Goal: Participate in discussion: Engage in conversation with other users on a specific topic

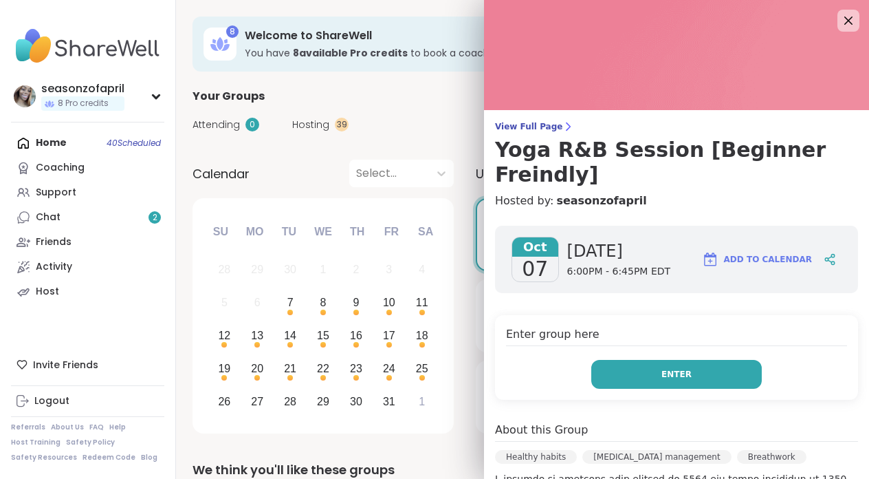
click at [703, 360] on button "Enter" at bounding box center [676, 374] width 171 height 29
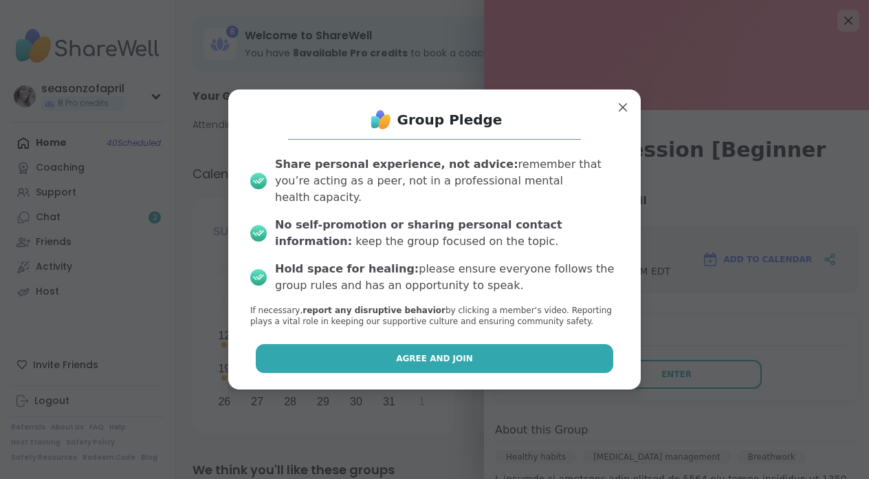
click at [465, 356] on button "Agree and Join" at bounding box center [435, 358] width 358 height 29
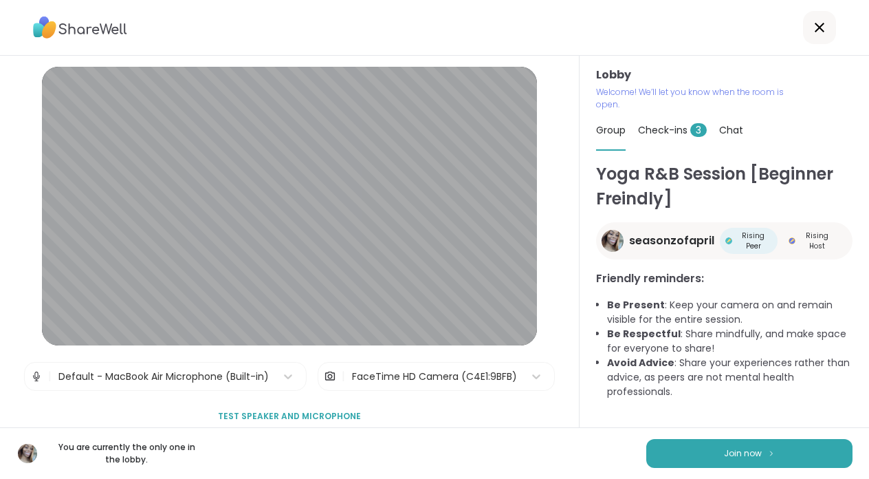
click at [823, 472] on div "You are currently the only one in the lobby. Join now" at bounding box center [434, 453] width 869 height 52
click at [823, 459] on button "Join now" at bounding box center [749, 453] width 206 height 29
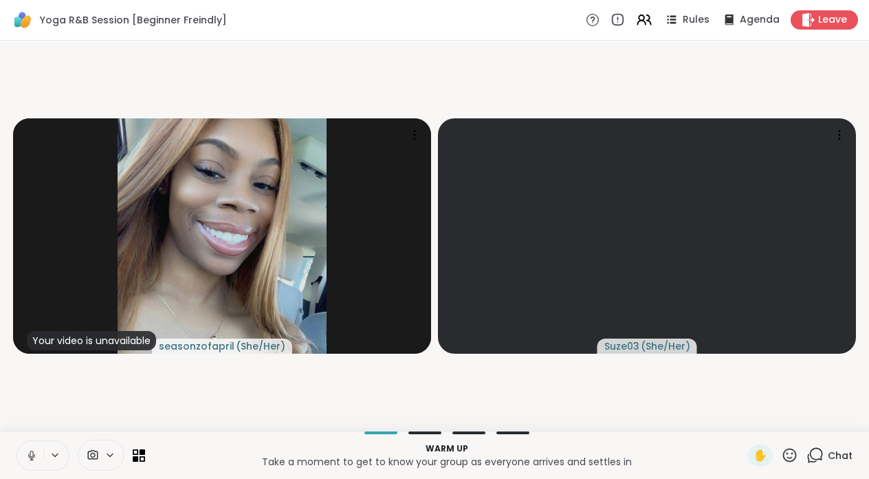
click at [116, 461] on div at bounding box center [101, 454] width 47 height 31
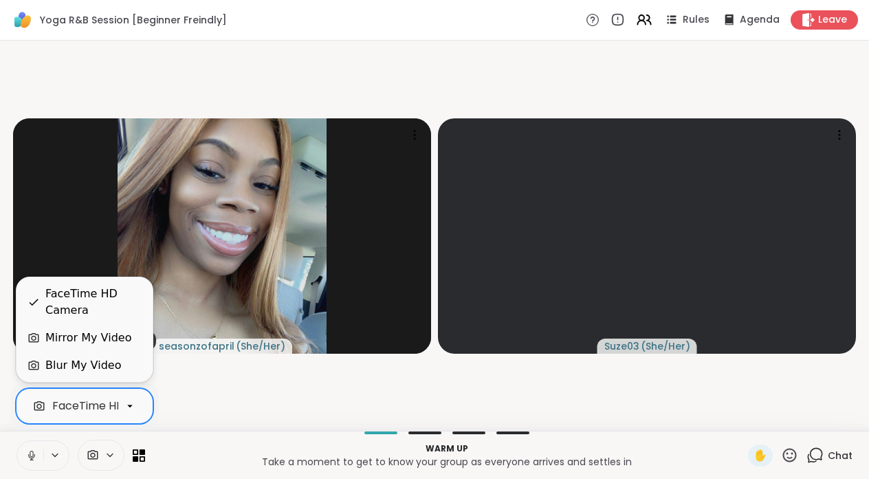
click at [96, 404] on div "FaceTime HD Camera" at bounding box center [112, 406] width 120 height 17
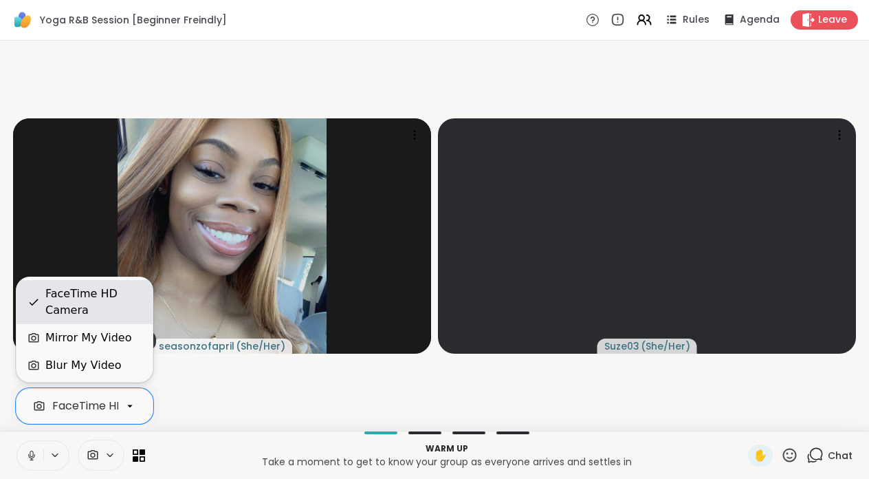
click at [109, 314] on div "FaceTime HD Camera" at bounding box center [93, 301] width 96 height 33
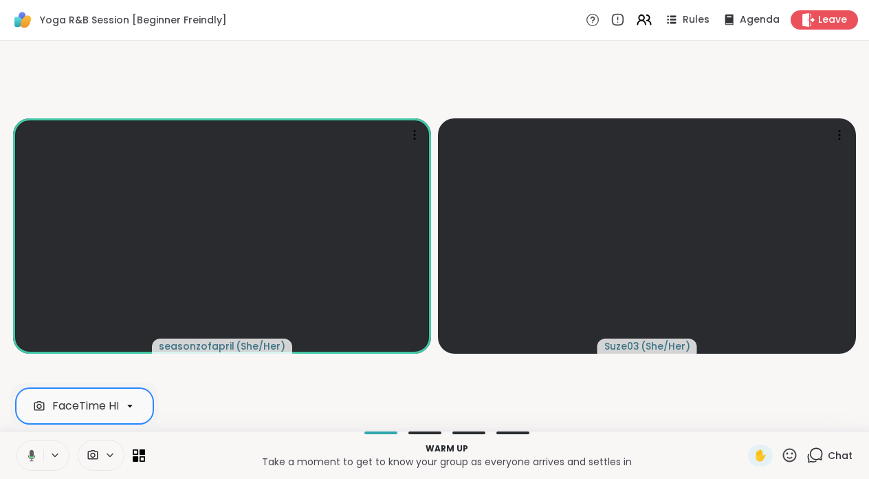
click at [146, 398] on div "FaceTime HD Camera" at bounding box center [85, 406] width 138 height 36
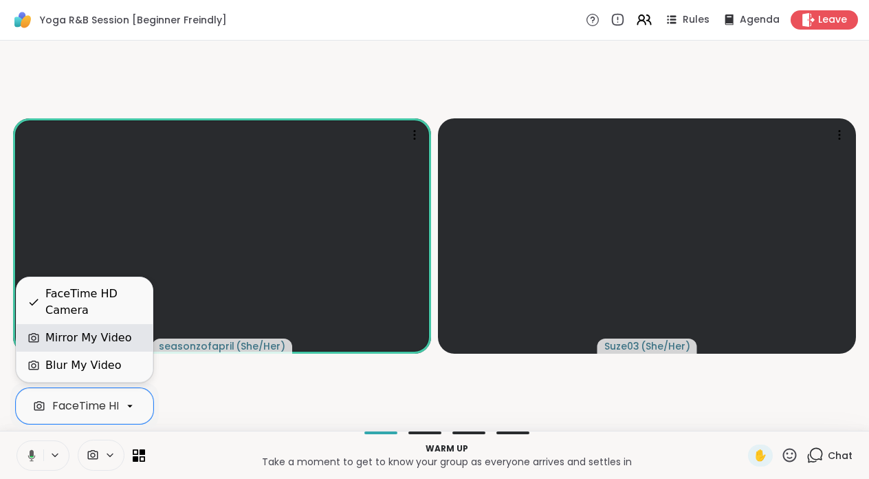
click at [133, 342] on div "Mirror My Video" at bounding box center [85, 337] width 114 height 17
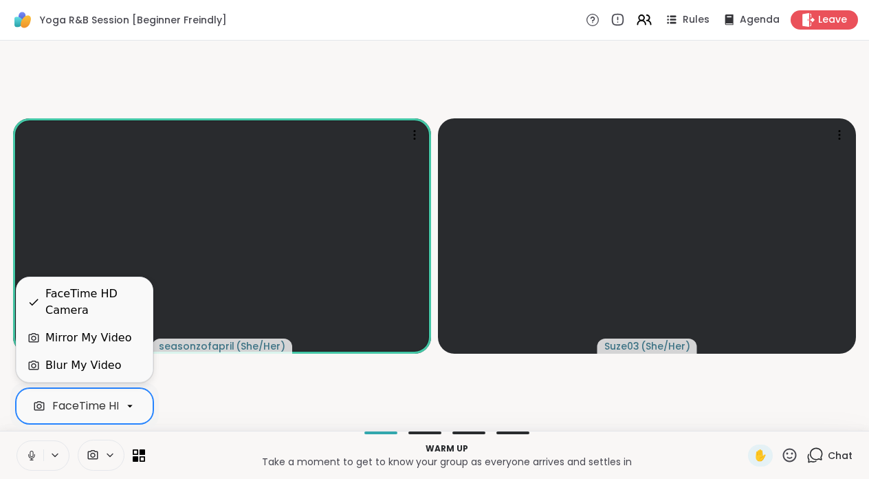
click at [126, 402] on icon at bounding box center [130, 406] width 12 height 12
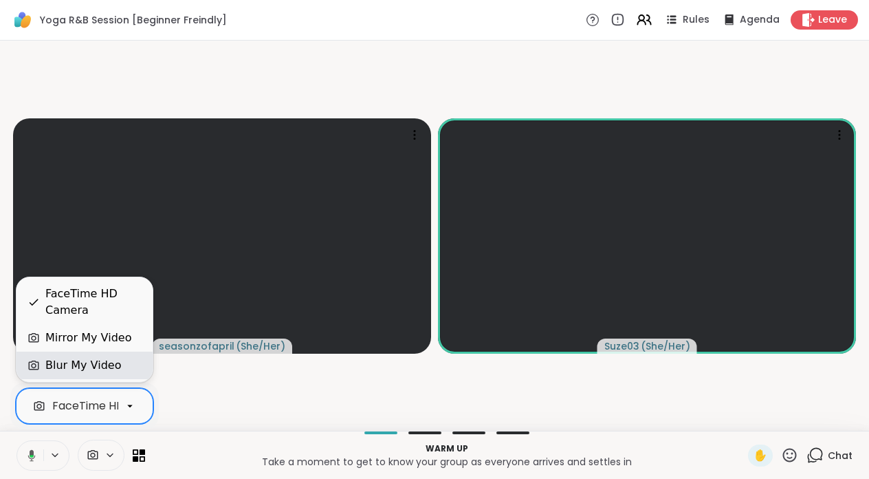
click at [110, 364] on div "Blur My Video" at bounding box center [83, 365] width 76 height 17
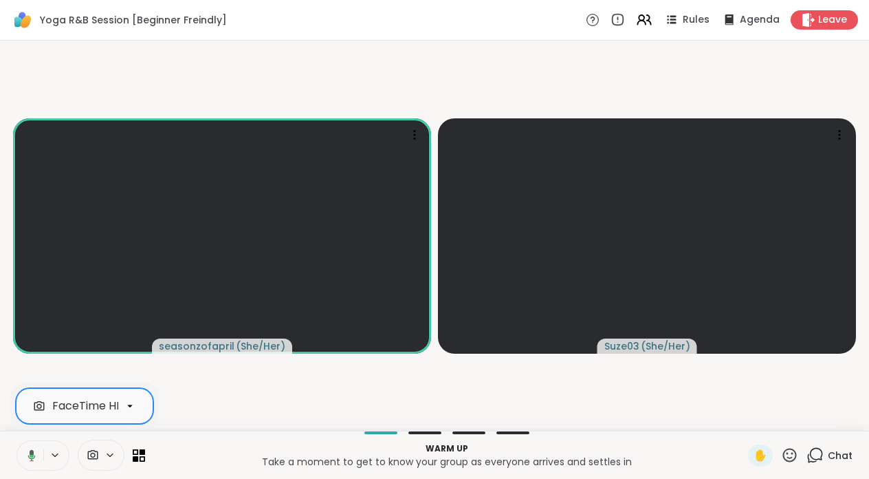
click at [111, 453] on icon at bounding box center [110, 455] width 11 height 12
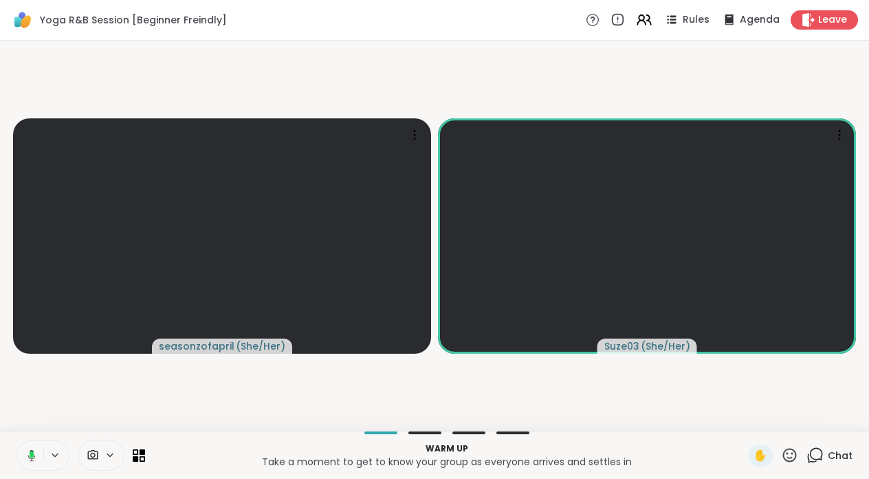
click at [111, 455] on icon at bounding box center [110, 454] width 6 height 3
click at [145, 403] on div "FaceTime HD Camera" at bounding box center [85, 406] width 138 height 36
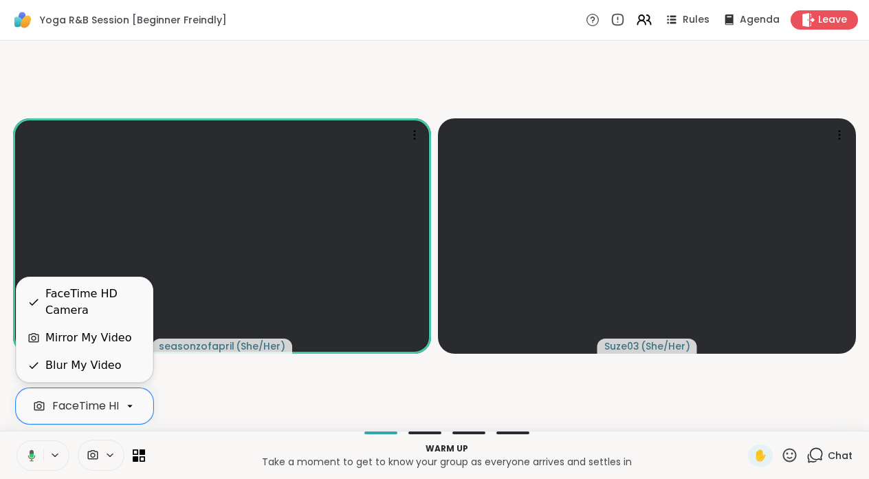
click at [78, 364] on div "Blur My Video" at bounding box center [83, 365] width 76 height 17
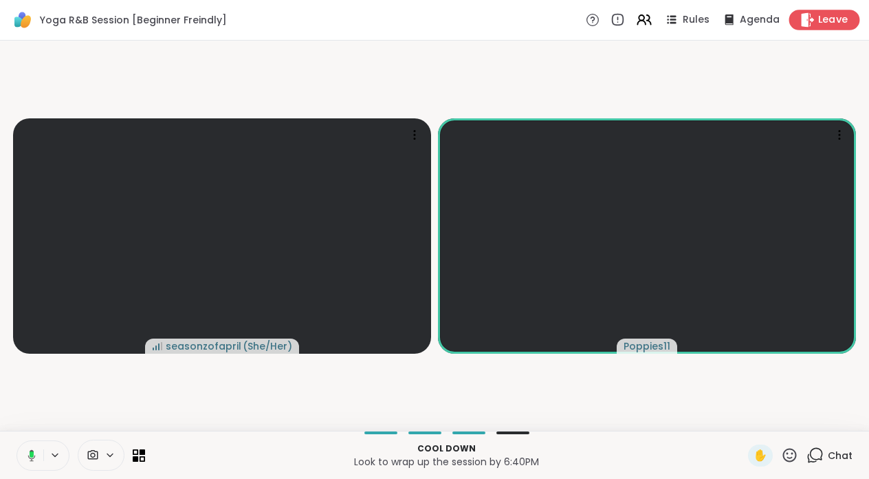
click at [817, 17] on div "Leave" at bounding box center [825, 20] width 71 height 20
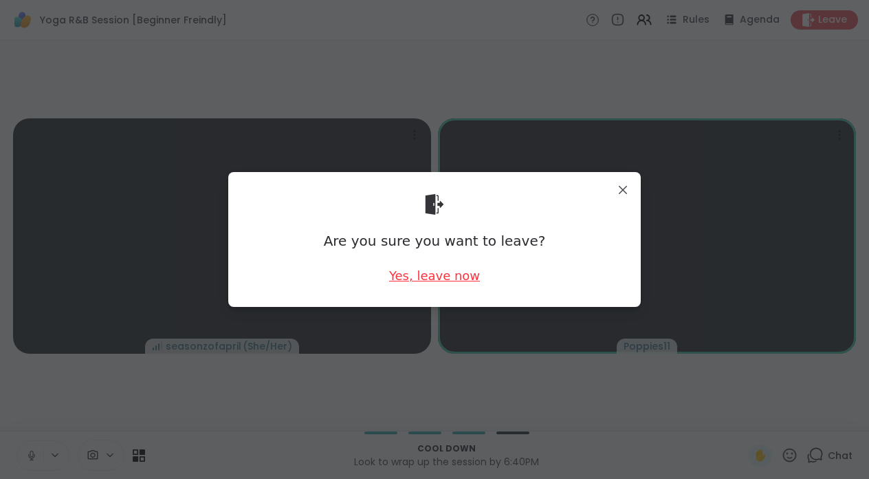
click at [420, 273] on div "Yes, leave now" at bounding box center [434, 275] width 91 height 17
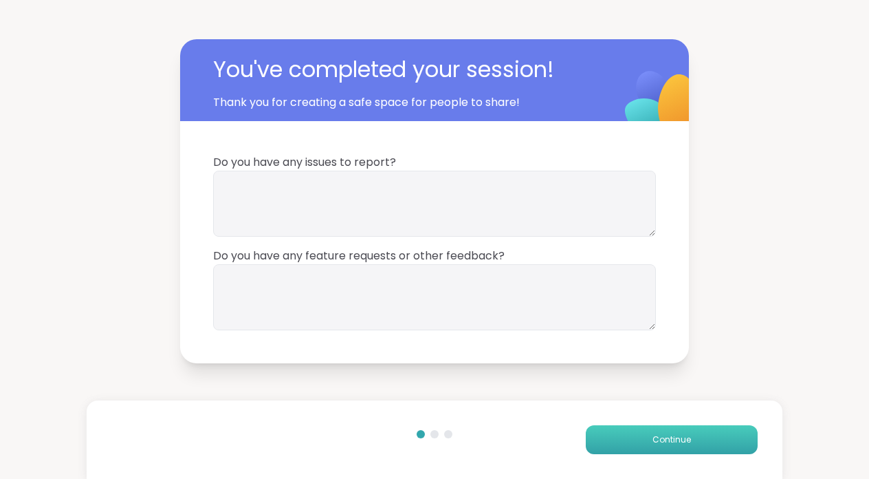
click at [635, 447] on button "Continue" at bounding box center [672, 439] width 172 height 29
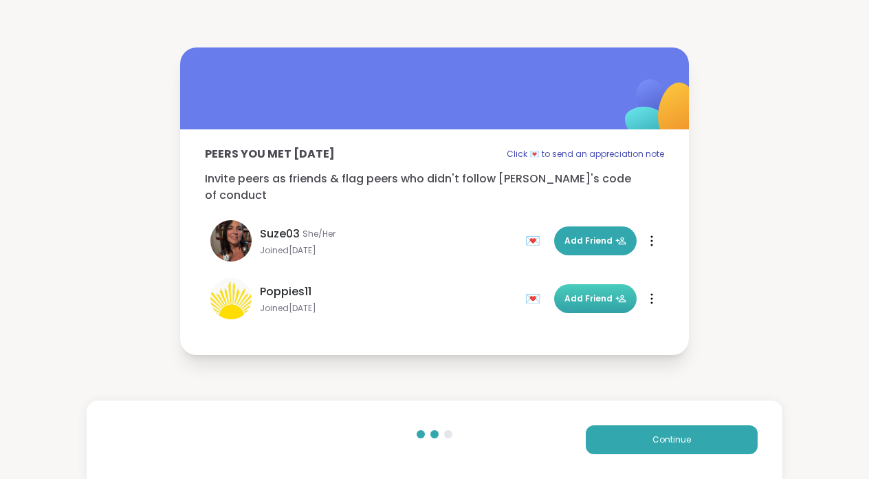
click at [605, 292] on span "Add Friend" at bounding box center [596, 298] width 62 height 12
click at [613, 235] on span "Add Friend" at bounding box center [596, 241] width 62 height 12
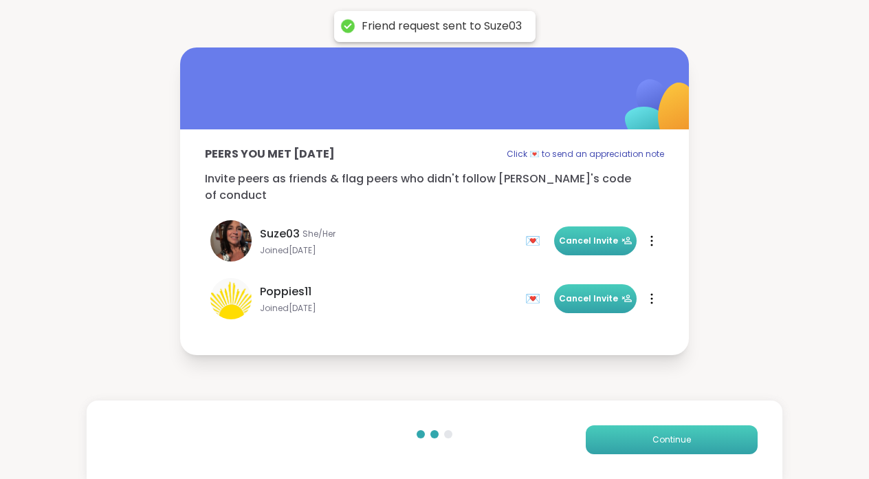
click at [708, 442] on button "Continue" at bounding box center [672, 439] width 172 height 29
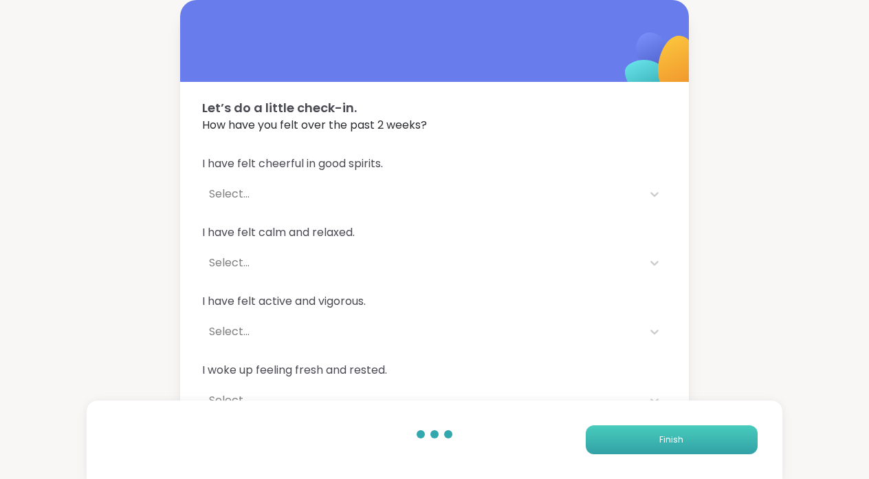
click at [707, 443] on button "Finish" at bounding box center [672, 439] width 172 height 29
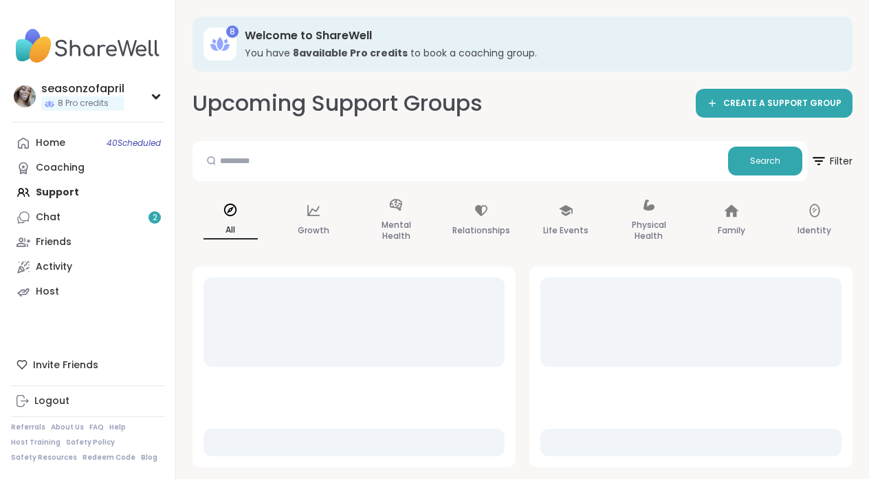
click at [316, 344] on div at bounding box center [354, 321] width 301 height 89
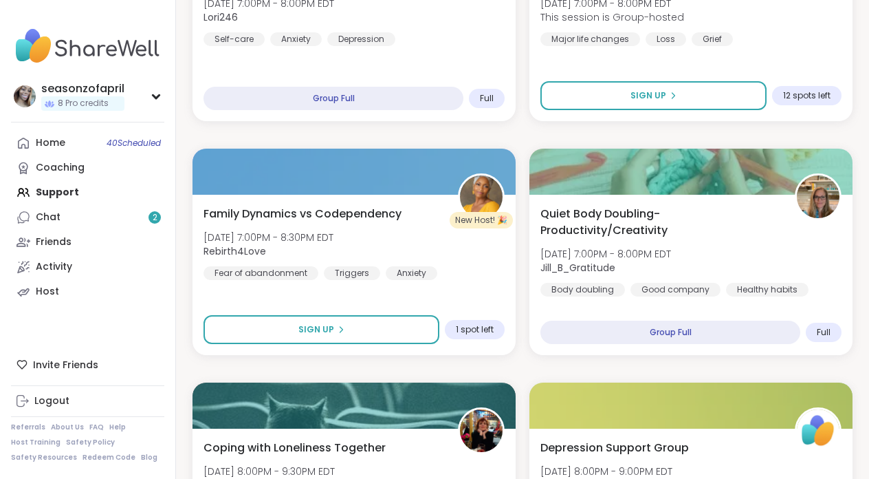
scroll to position [818, 0]
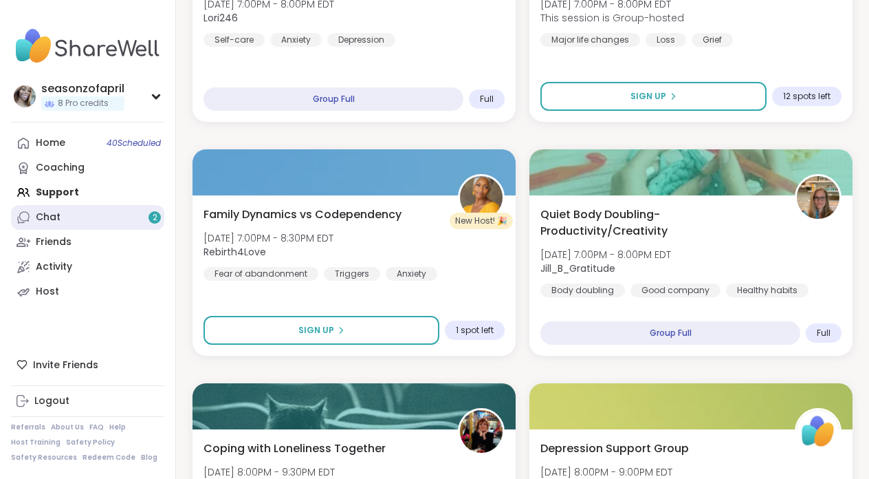
click at [80, 219] on link "Chat 2" at bounding box center [87, 217] width 153 height 25
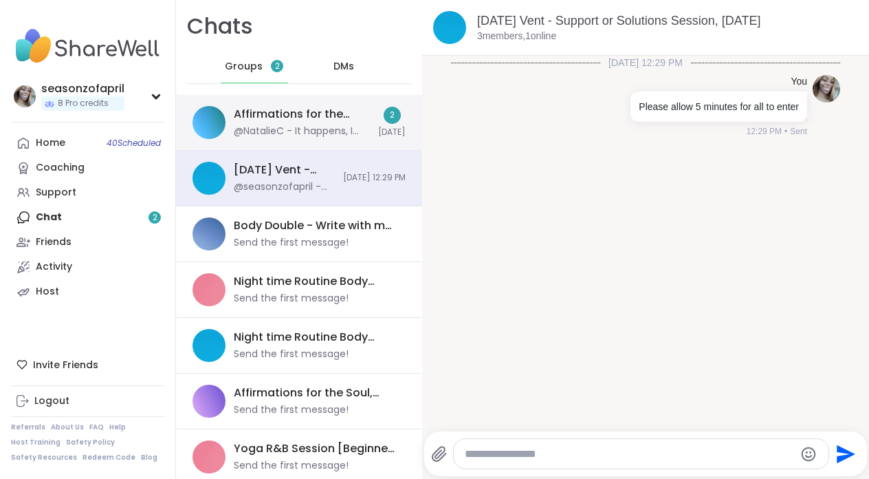
click at [312, 129] on div "@NatalieC - It happens, I hope to share space with you in the future" at bounding box center [302, 131] width 136 height 14
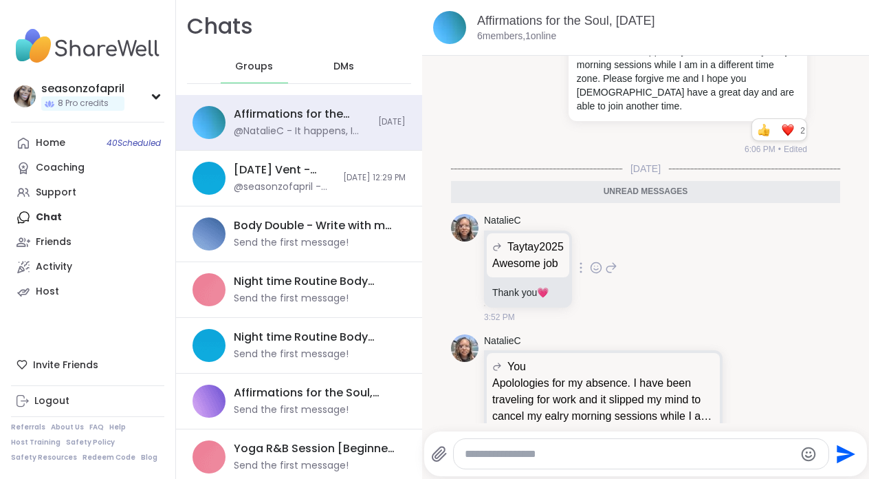
scroll to position [4027, 0]
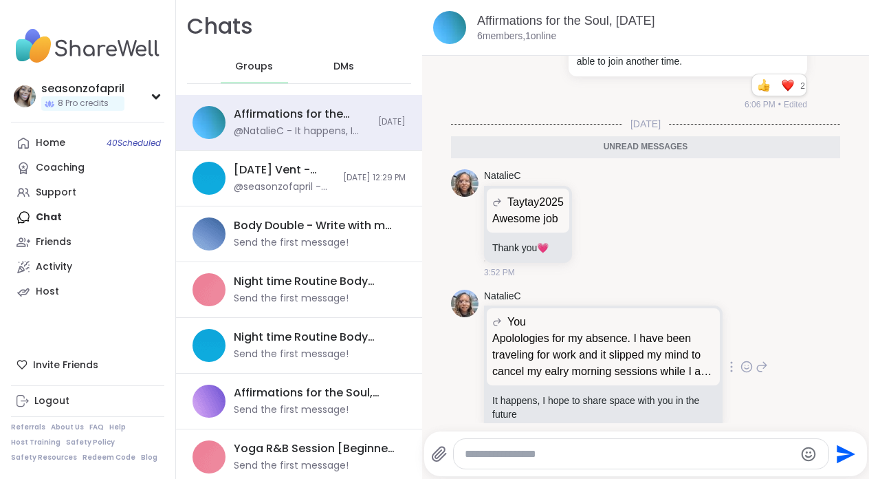
click at [499, 393] on p "It happens, I hope to share space with you in the future" at bounding box center [603, 407] width 222 height 28
click at [514, 398] on div "Apolologies for my absence. I have been traveling for work and it slipped my mi…" at bounding box center [603, 407] width 239 height 44
click at [511, 393] on p "It happens, I hope to share space with you in the future" at bounding box center [603, 407] width 222 height 28
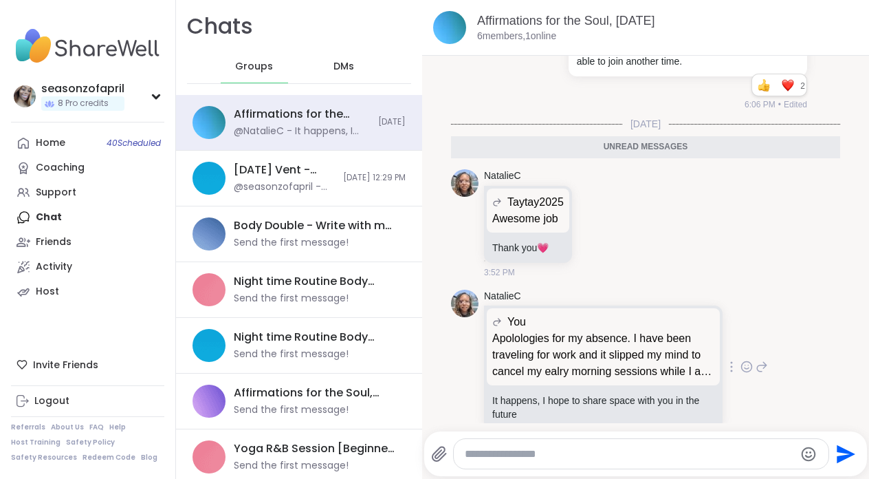
click at [561, 399] on div "Apolologies for my absence. I have been traveling for work and it slipped my mi…" at bounding box center [603, 407] width 239 height 44
click at [747, 360] on icon at bounding box center [747, 367] width 12 height 14
click at [638, 338] on div "Select Reaction: Heart" at bounding box center [637, 344] width 12 height 12
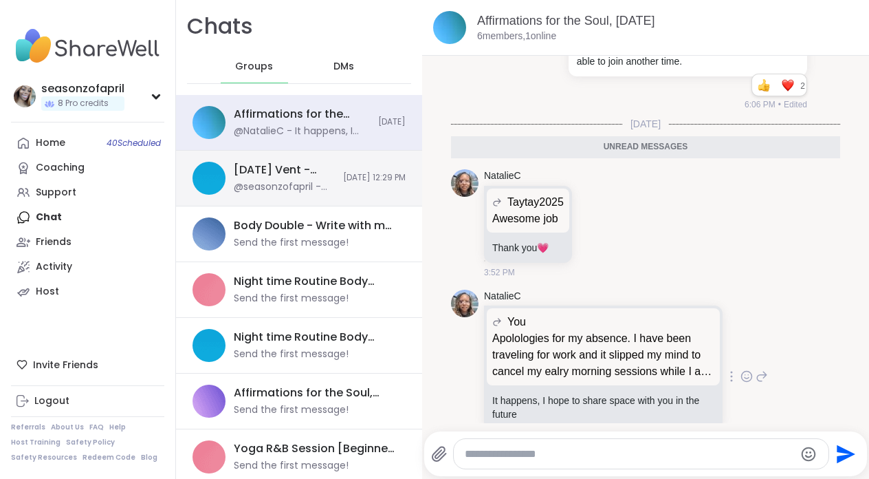
scroll to position [4047, 0]
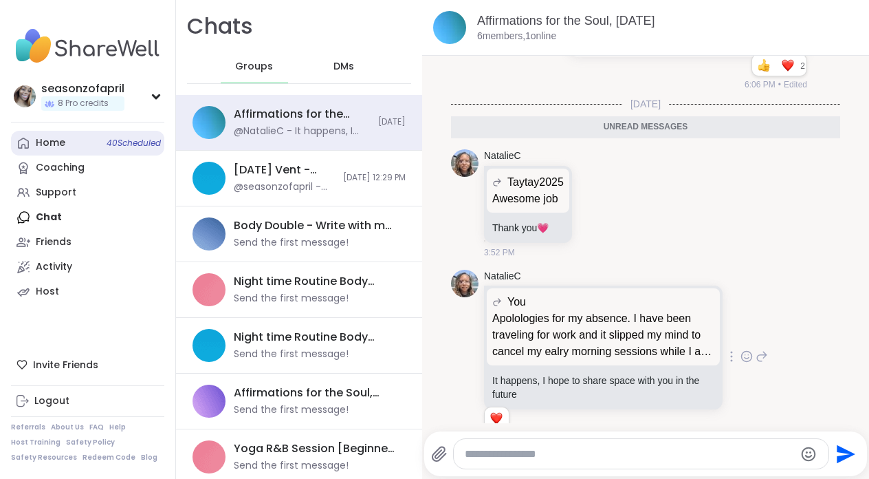
click at [77, 142] on link "Home 40 Scheduled" at bounding box center [87, 143] width 153 height 25
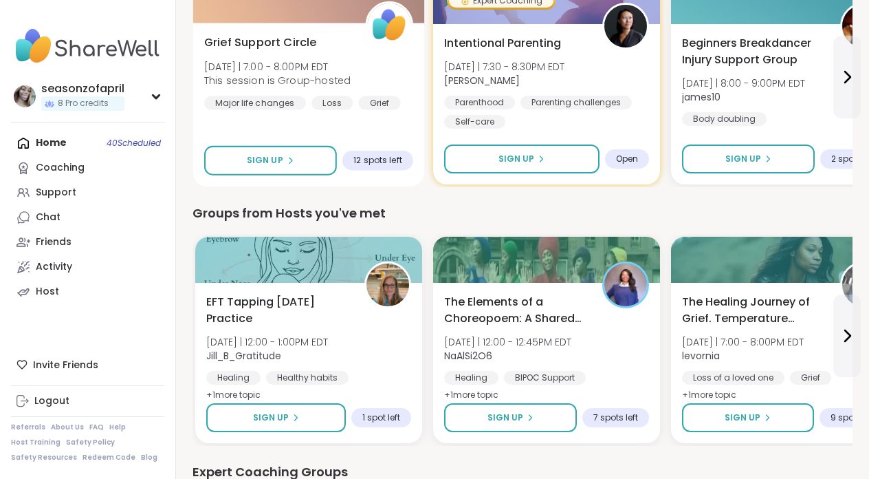
scroll to position [587, 0]
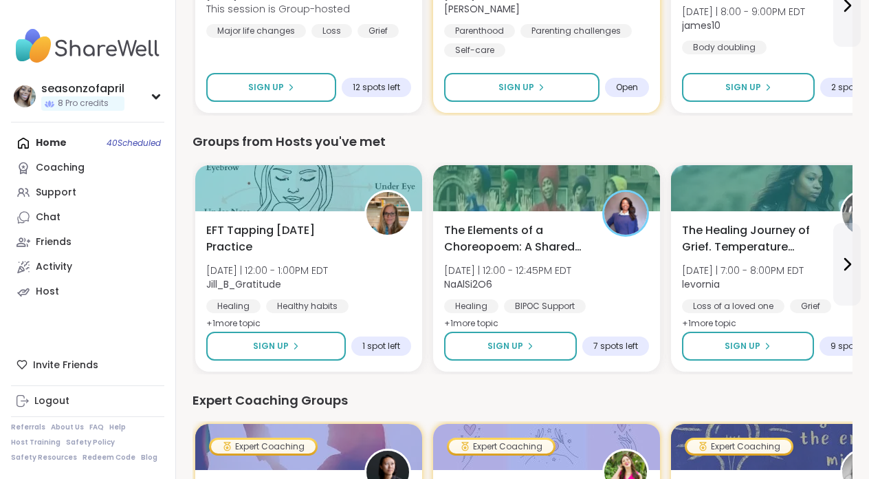
click at [103, 143] on div "Home 40 Scheduled Coaching Support Chat Friends Activity Host" at bounding box center [87, 217] width 153 height 173
click at [81, 181] on link "Support" at bounding box center [87, 192] width 153 height 25
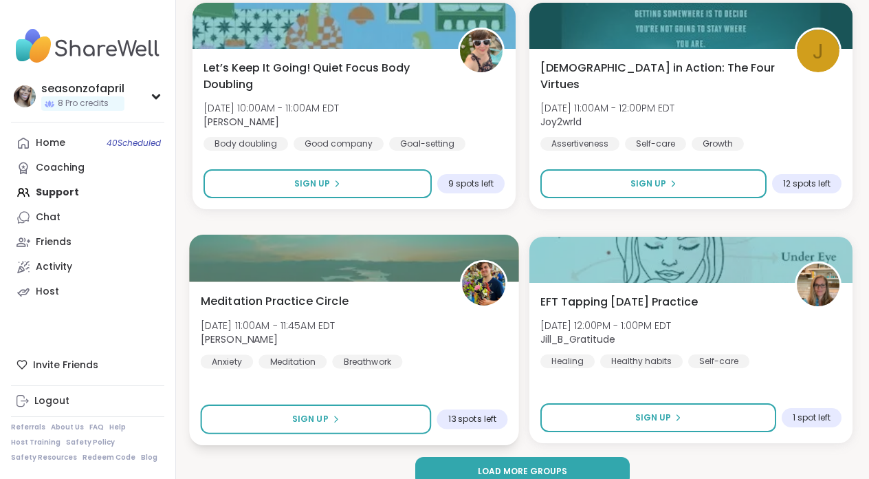
scroll to position [4025, 0]
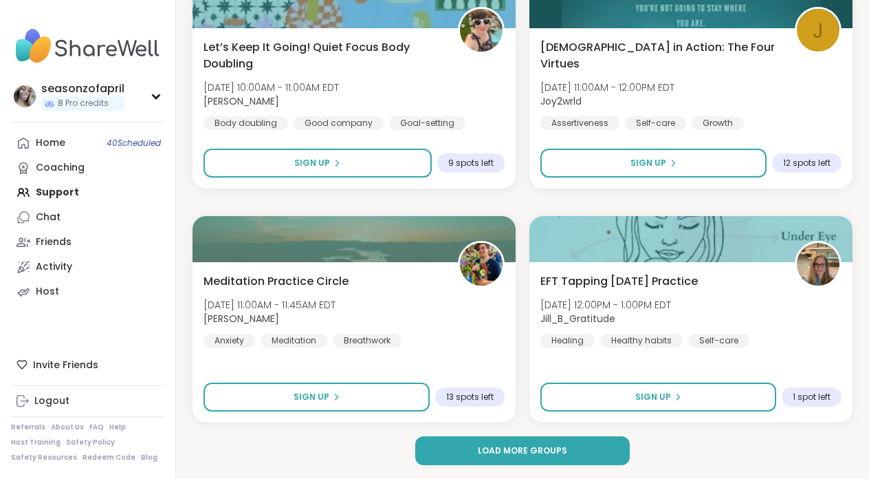
click at [52, 200] on div "Home 40 Scheduled Coaching Support Chat Friends Activity Host" at bounding box center [87, 217] width 153 height 173
click at [54, 166] on div "Coaching" at bounding box center [60, 168] width 49 height 14
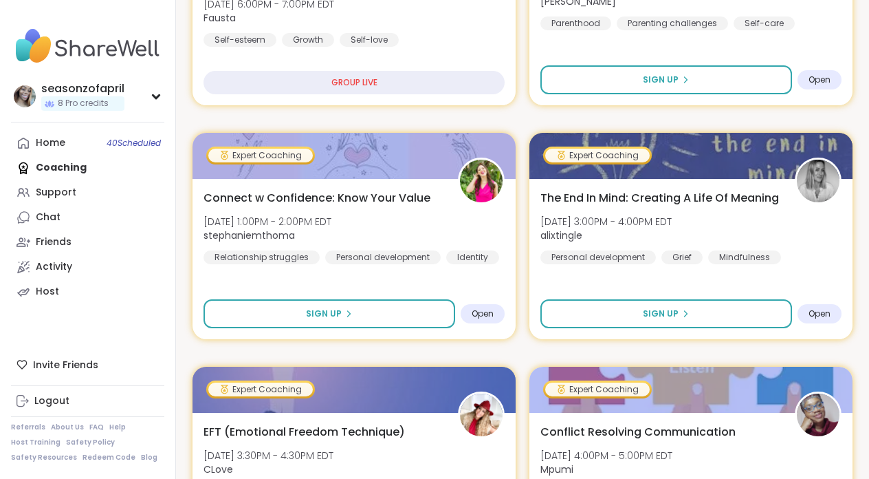
scroll to position [408, 0]
